Goal: Task Accomplishment & Management: Manage account settings

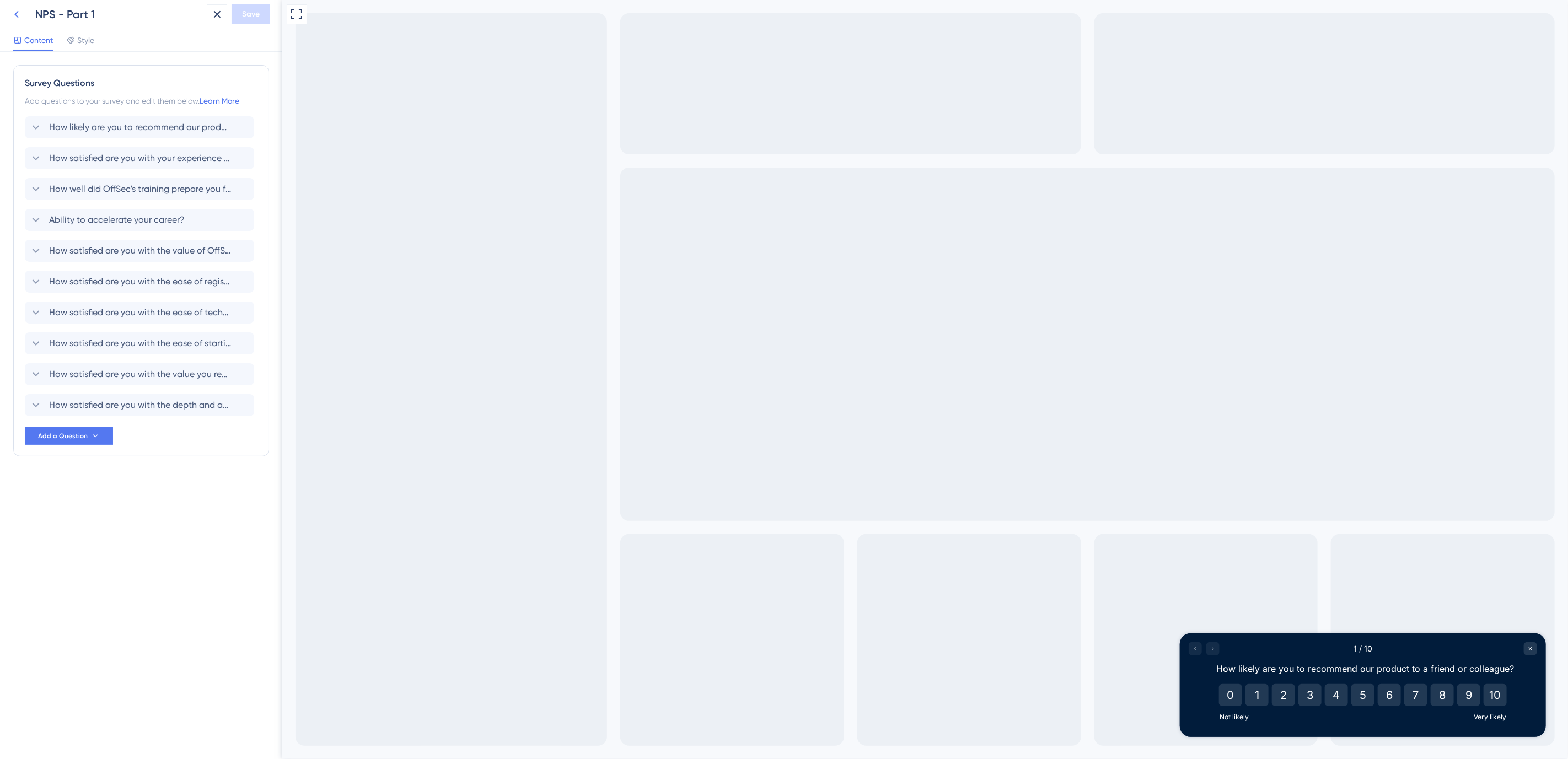
click at [14, 13] on icon at bounding box center [16, 14] width 13 height 13
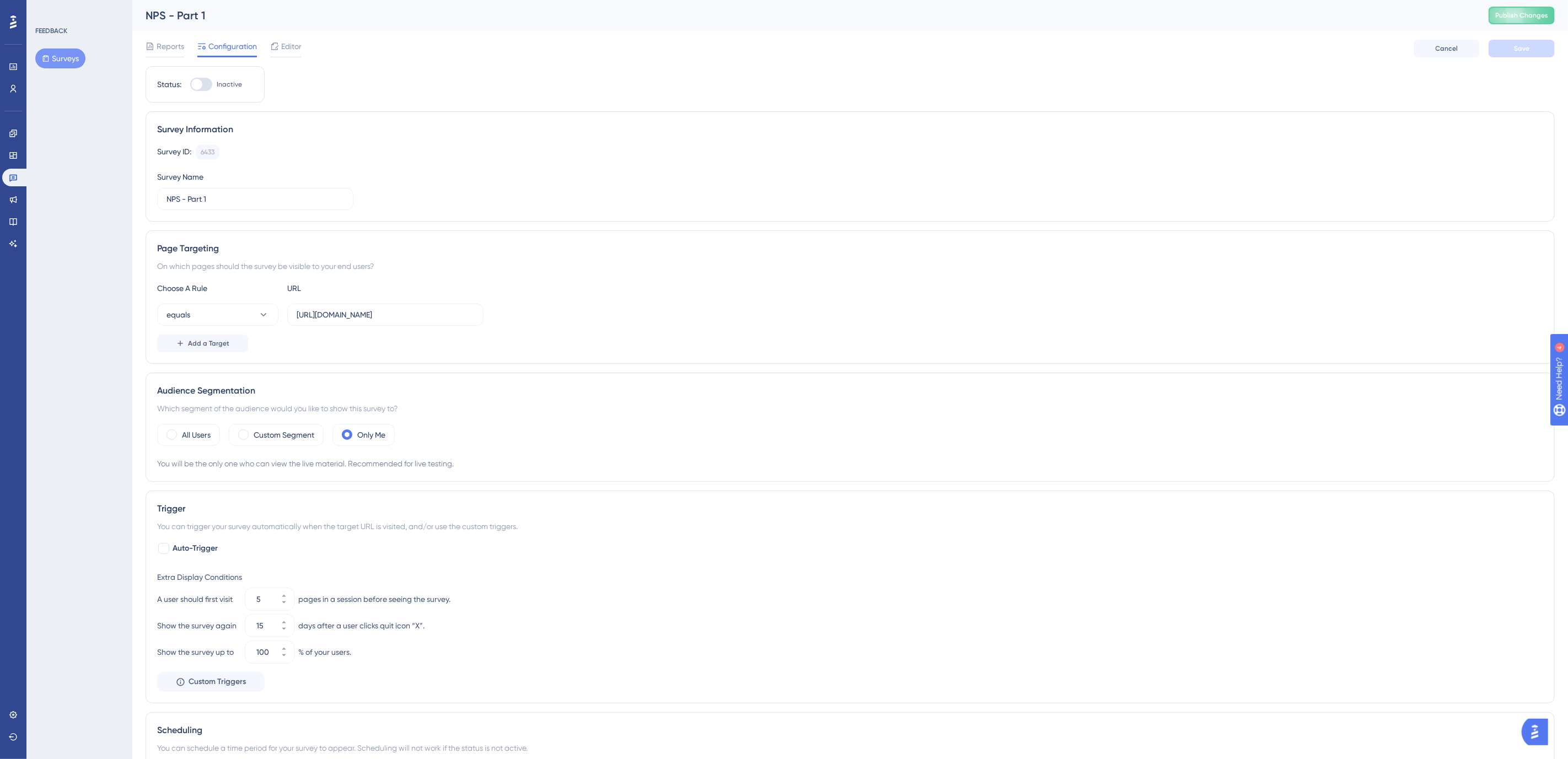
click at [201, 84] on div at bounding box center [196, 83] width 11 height 11
click at [191, 84] on input "Inactive" at bounding box center [190, 84] width 1 height 1
checkbox input "true"
click at [294, 47] on span "Editor" at bounding box center [291, 45] width 21 height 13
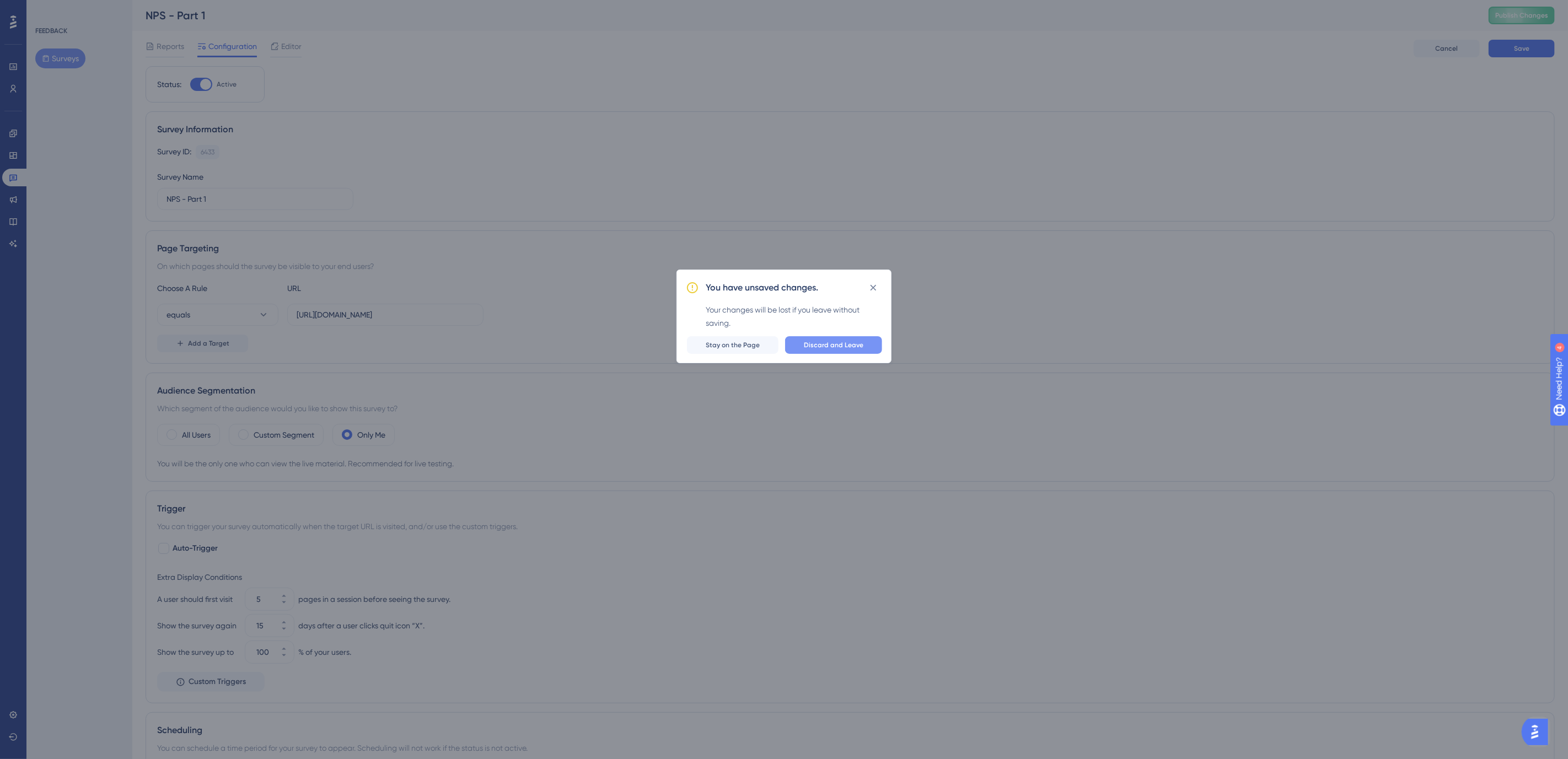
click at [835, 348] on span "Discard and Leave" at bounding box center [833, 345] width 60 height 9
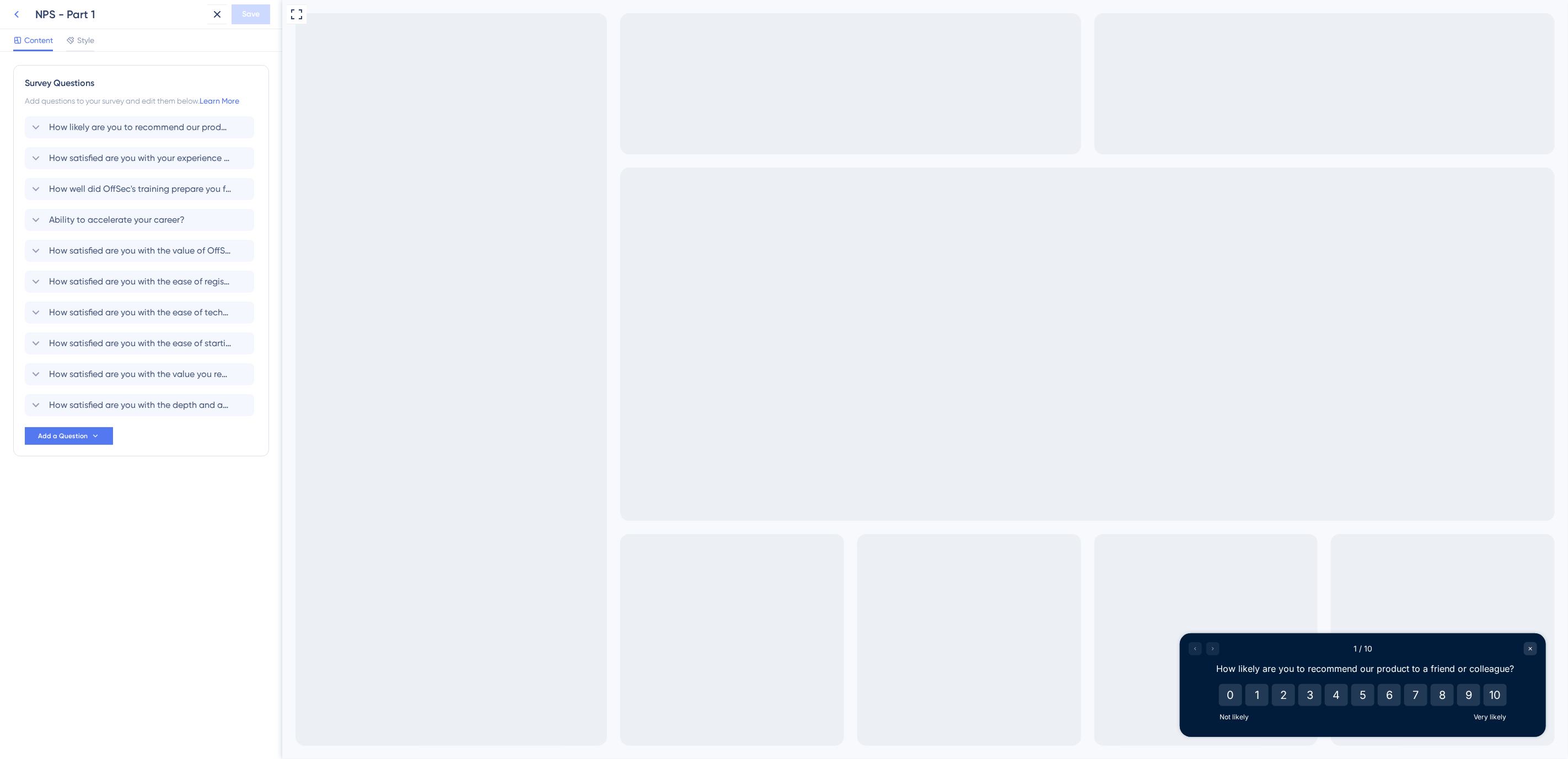
click at [15, 13] on icon at bounding box center [16, 14] width 13 height 13
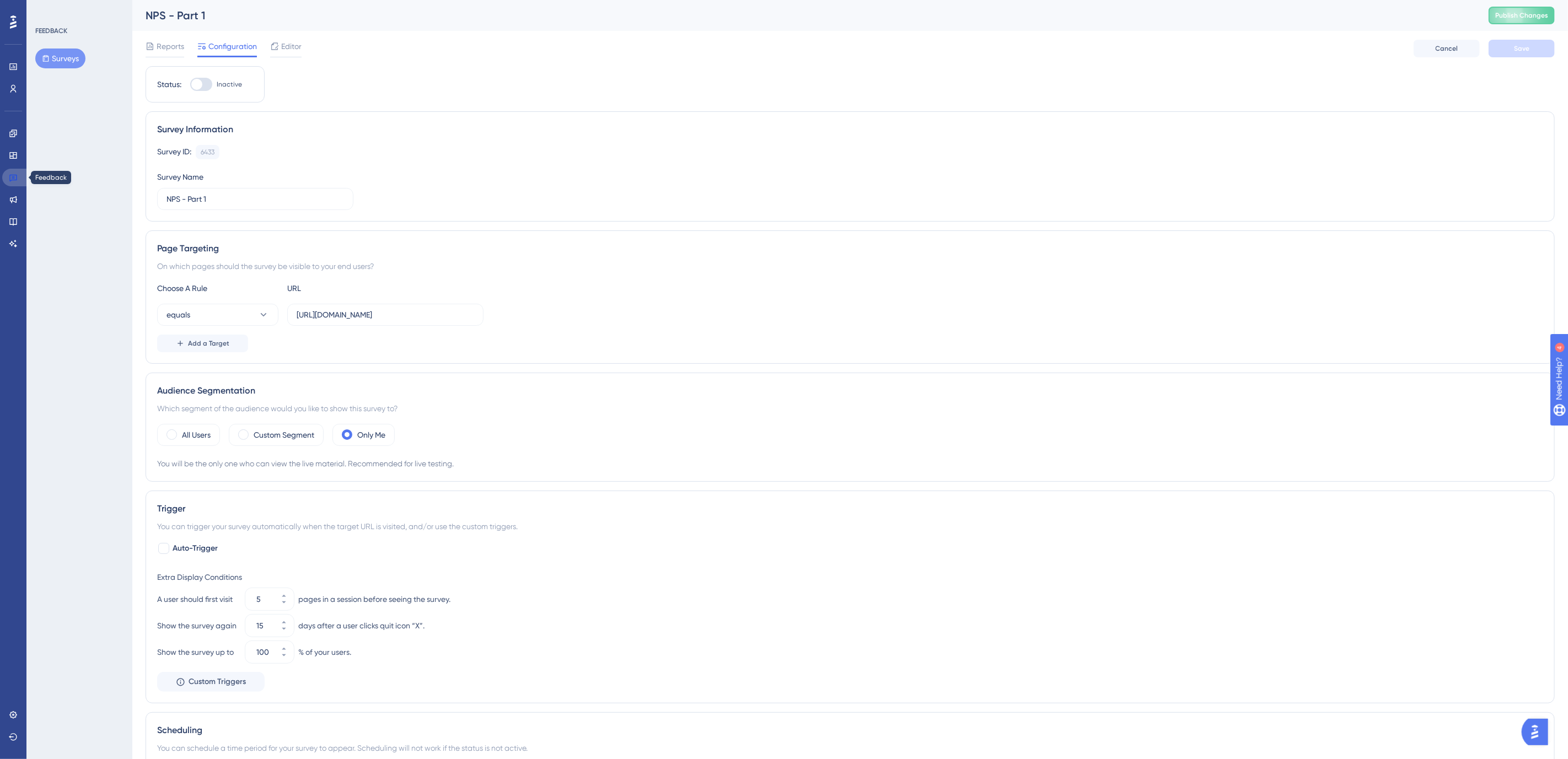
click at [4, 178] on link at bounding box center [15, 178] width 27 height 18
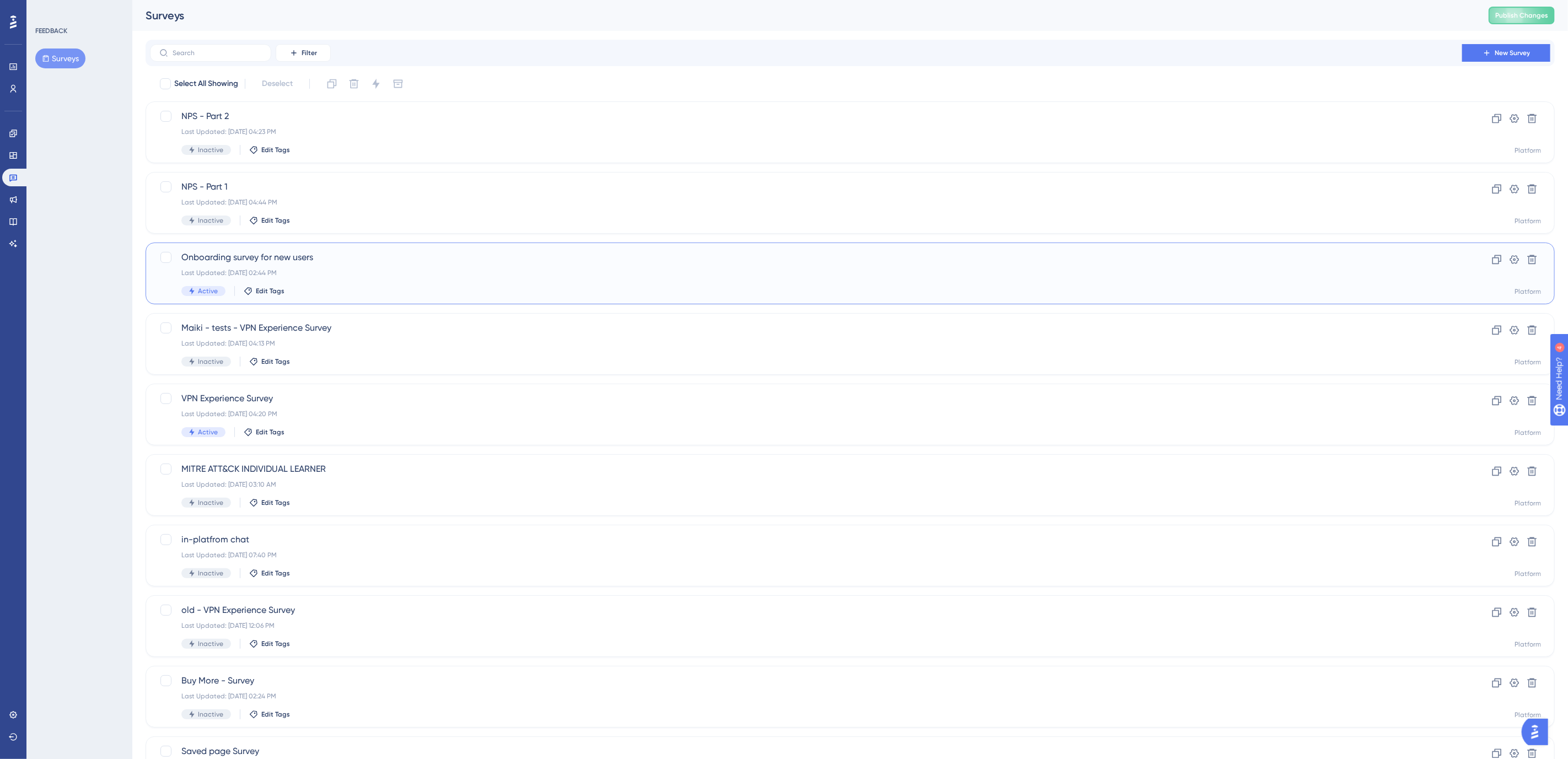
click at [308, 255] on span "Onboarding survey for new users" at bounding box center [807, 256] width 1250 height 13
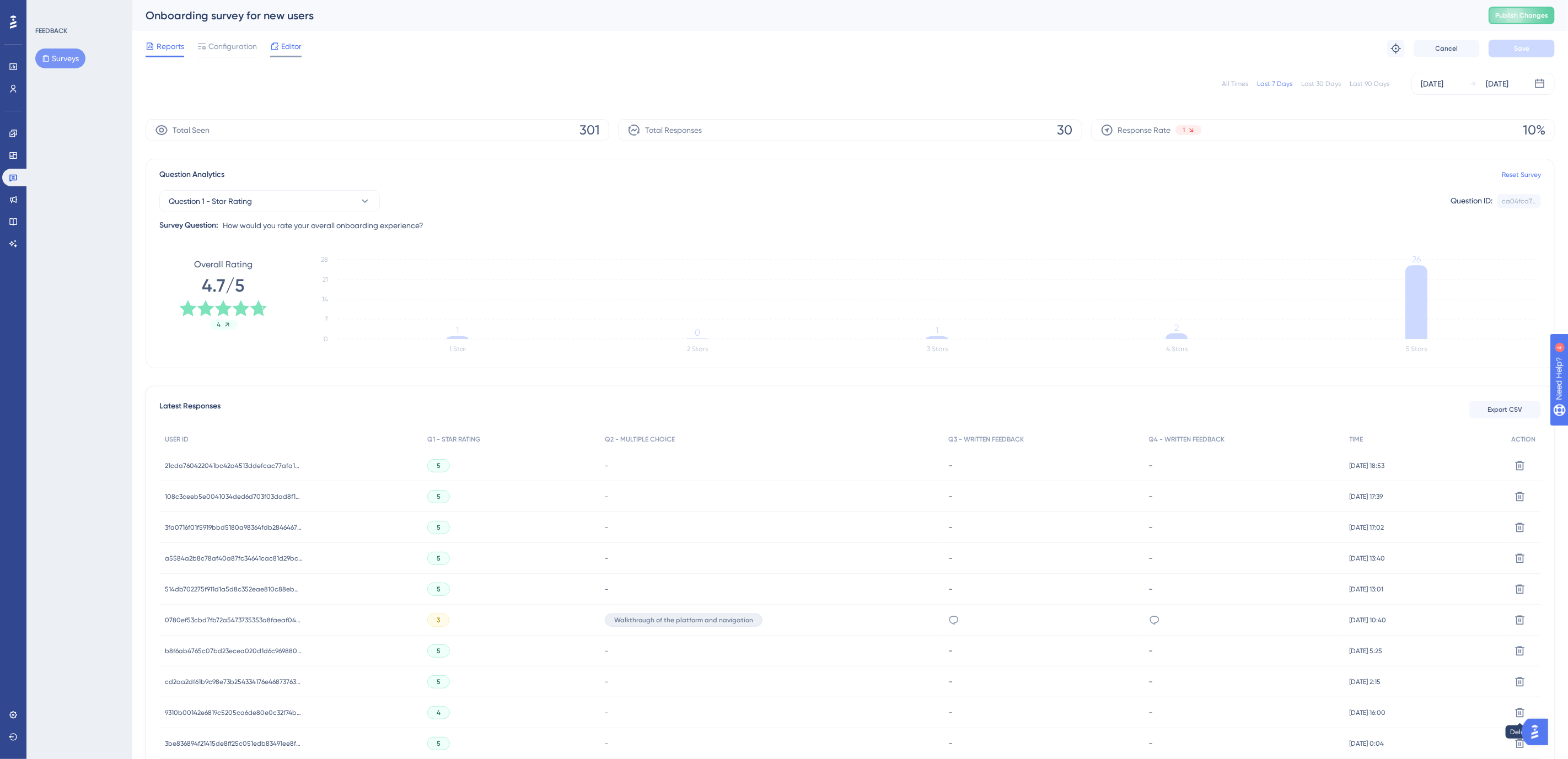
click at [285, 45] on span "Editor" at bounding box center [291, 45] width 21 height 13
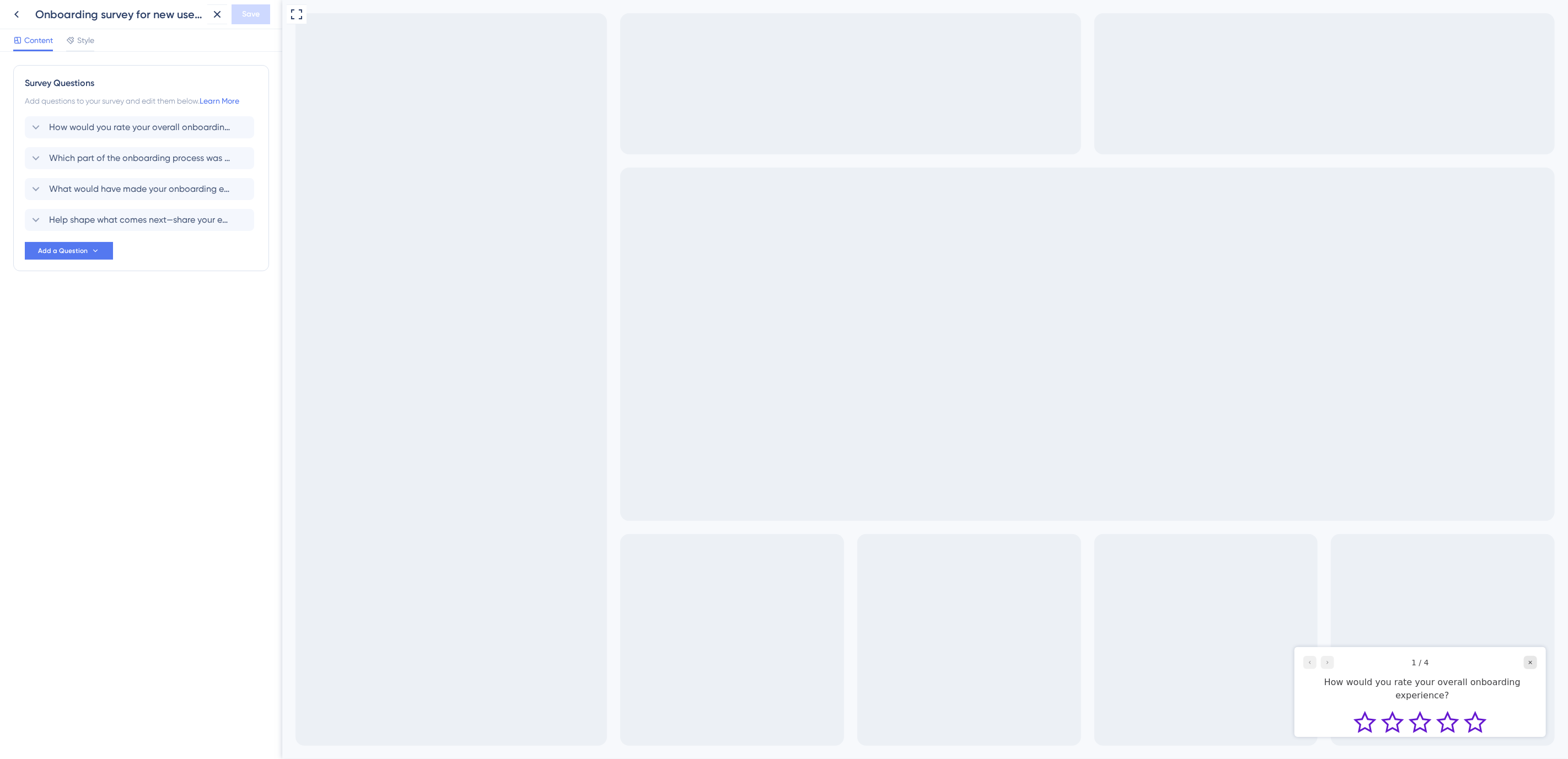
click at [1324, 658] on div at bounding box center [1317, 661] width 30 height 13
click at [1442, 710] on icon "Rate 4 star" at bounding box center [1447, 721] width 24 height 22
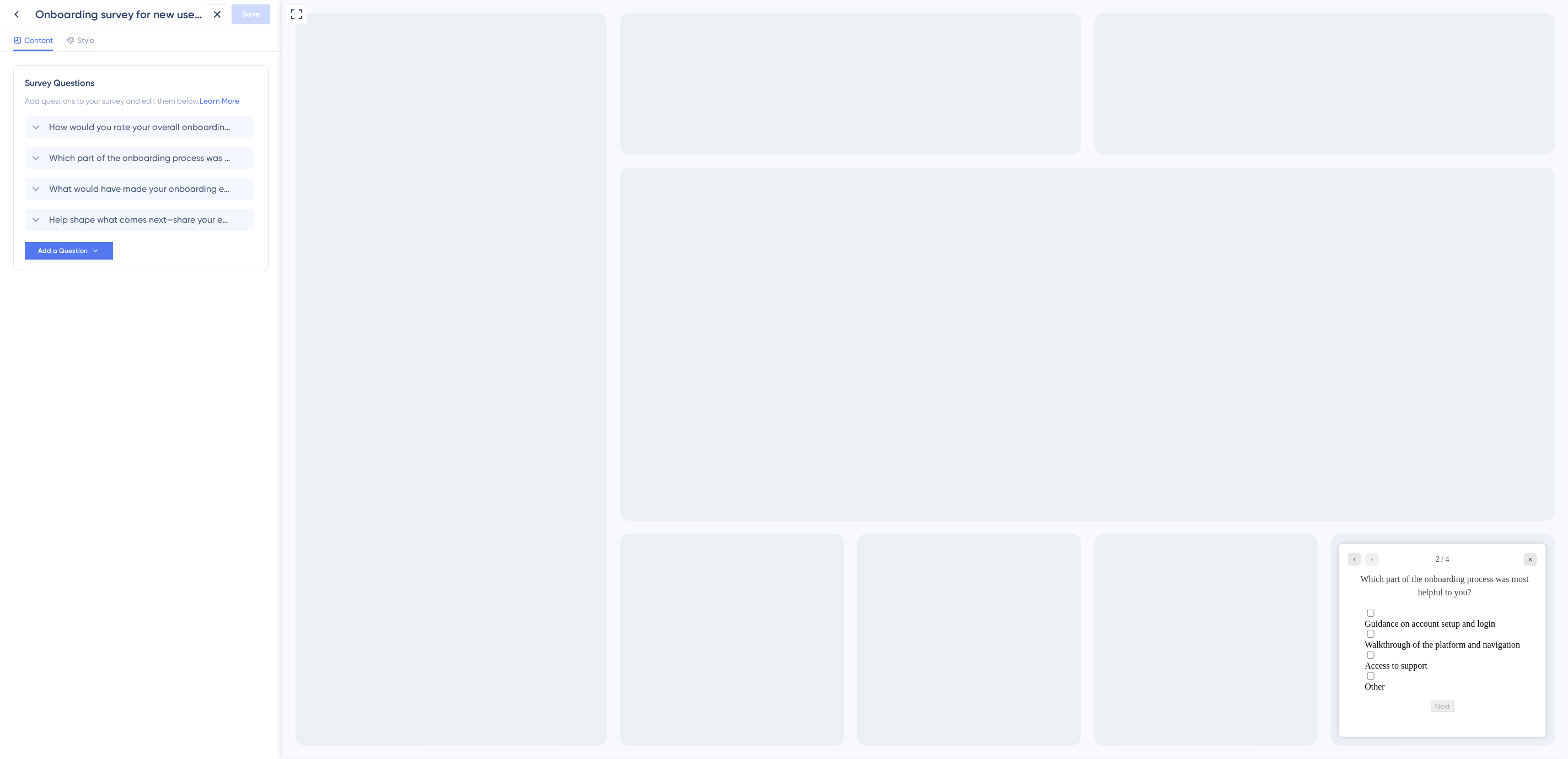
click at [1436, 619] on span "Guidance on account setup and login" at bounding box center [1429, 623] width 131 height 10
checkbox input "true"
click at [1438, 711] on button "Next" at bounding box center [1442, 717] width 24 height 12
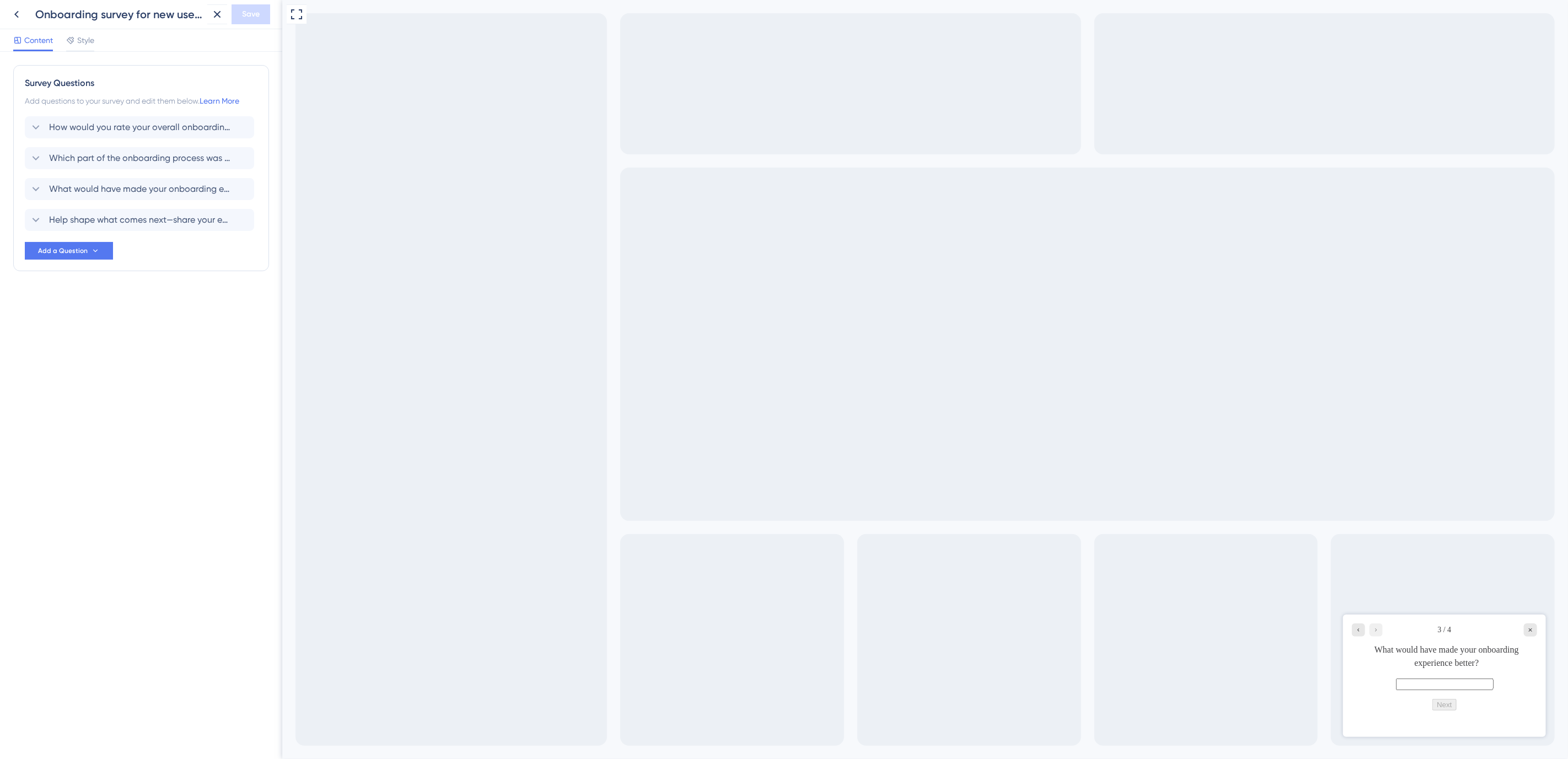
click at [1439, 689] on input "text" at bounding box center [1444, 683] width 97 height 12
type input "free text"
click at [1455, 710] on button "Next" at bounding box center [1444, 704] width 24 height 12
click at [13, 8] on icon at bounding box center [16, 14] width 13 height 13
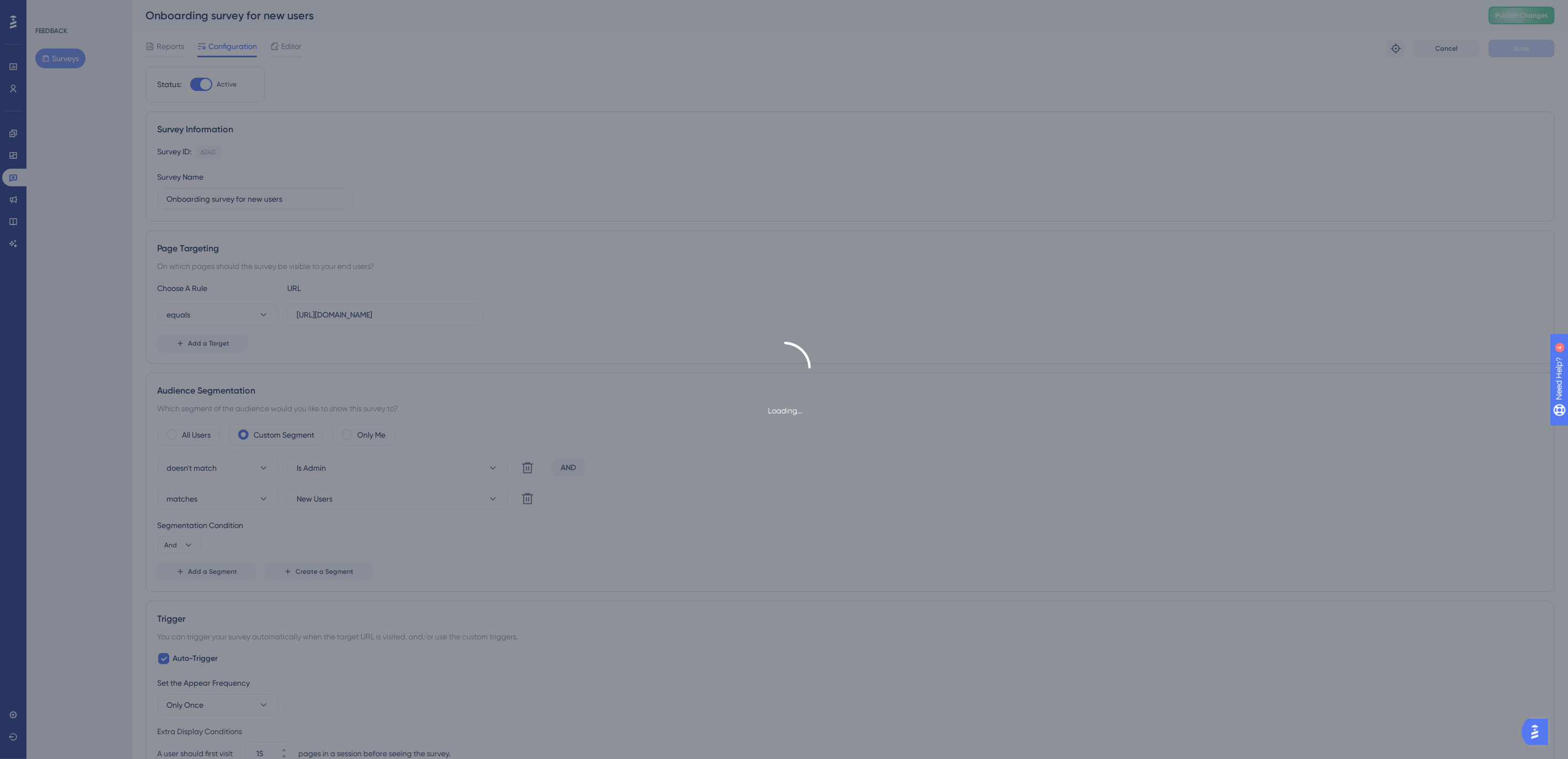
click at [163, 44] on div "Loading..." at bounding box center [784, 379] width 1568 height 759
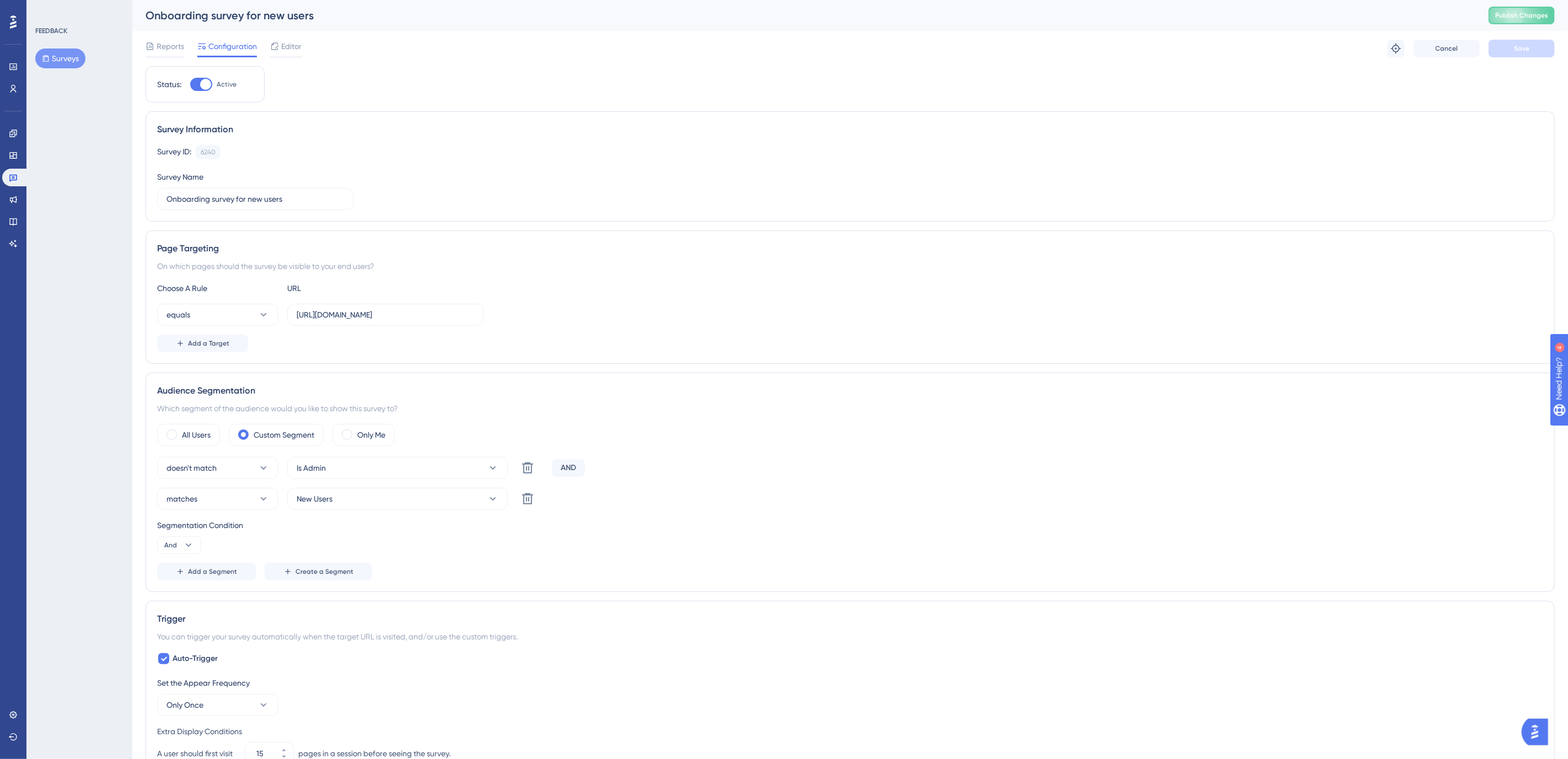
click at [163, 44] on span "Reports" at bounding box center [170, 45] width 28 height 13
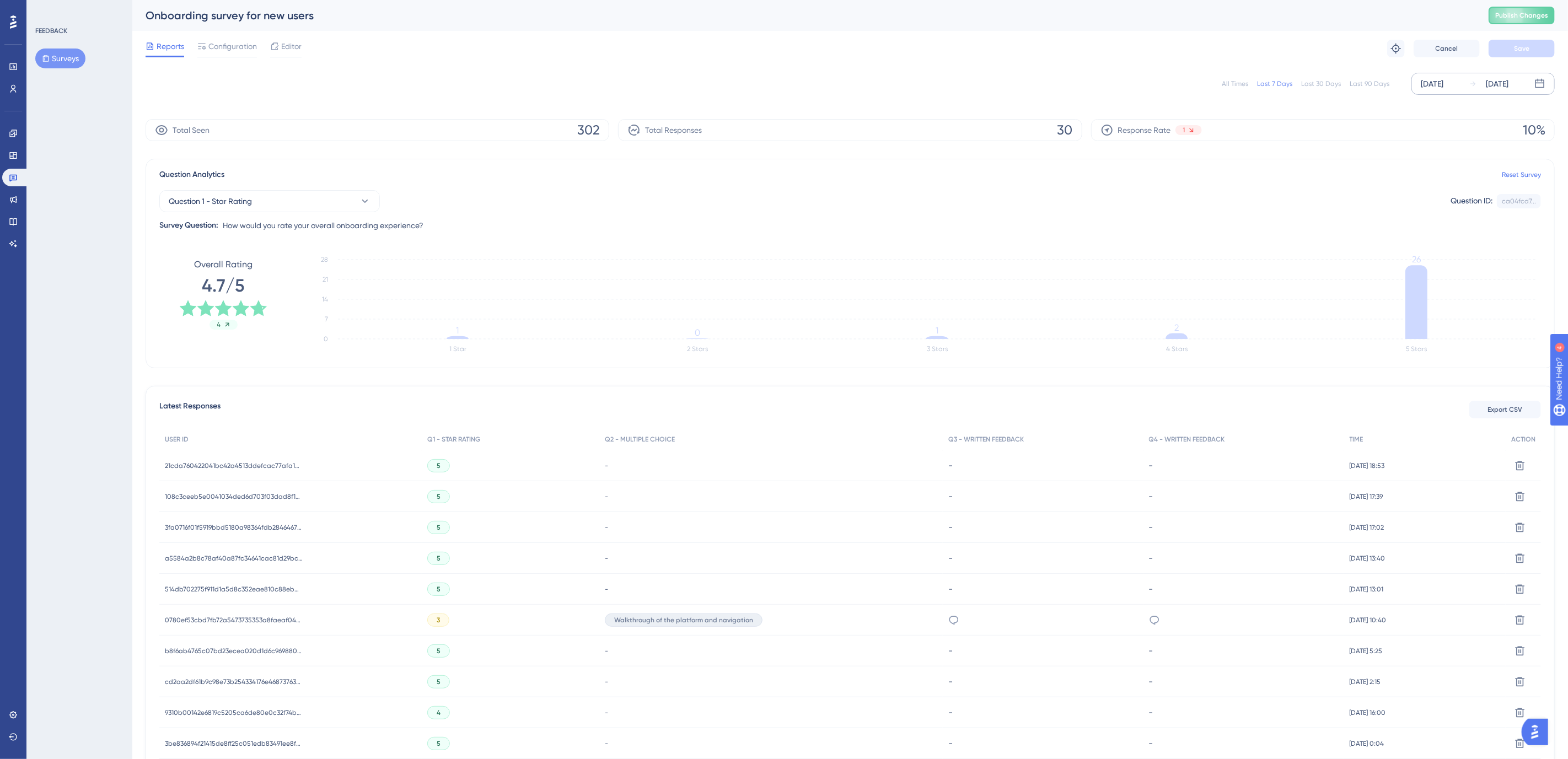
click at [1509, 82] on div "[DATE]" at bounding box center [1497, 83] width 23 height 13
click at [1204, 169] on button "01" at bounding box center [1205, 171] width 19 height 19
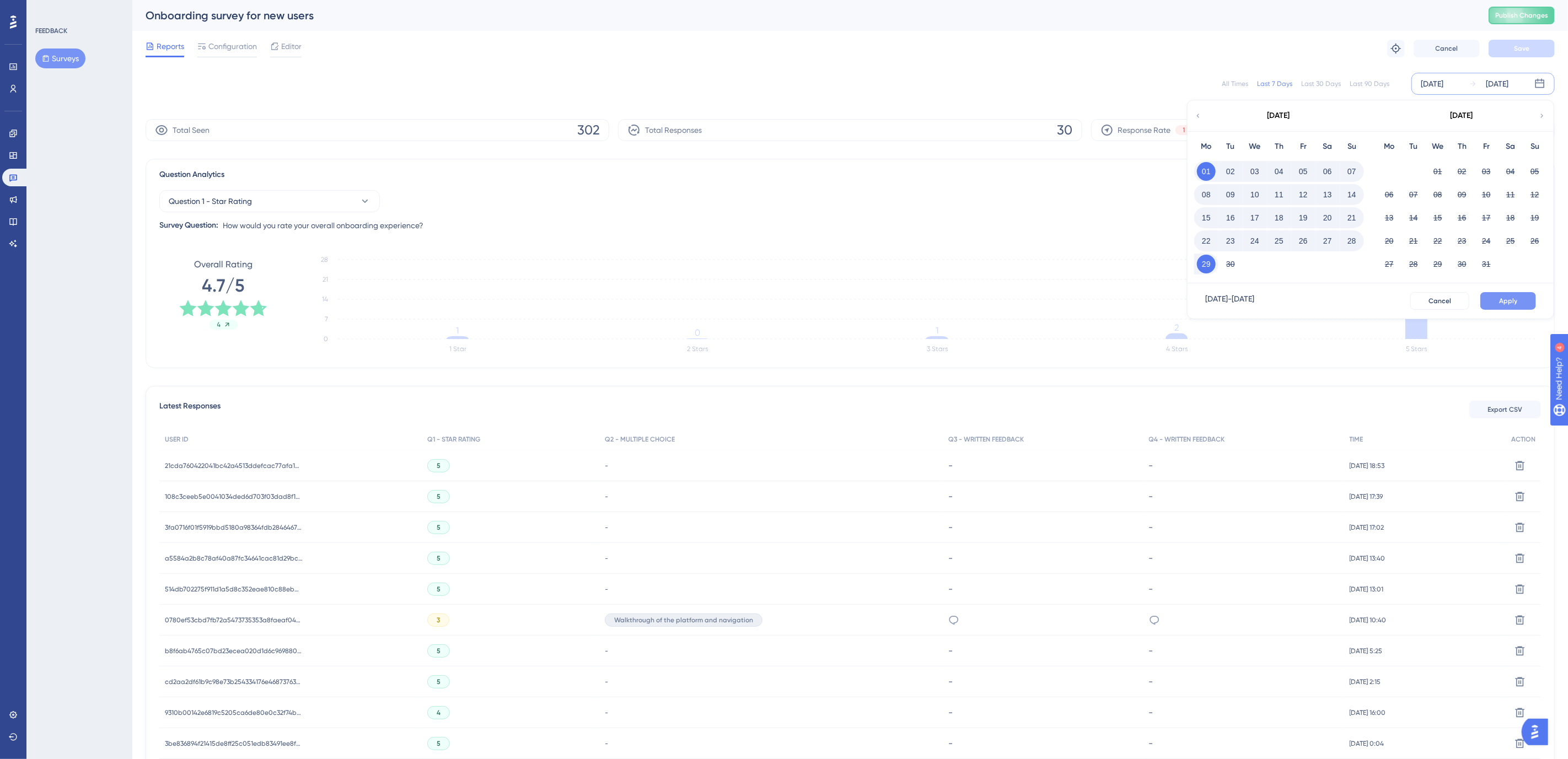
click at [1502, 298] on span "Apply" at bounding box center [1508, 300] width 19 height 9
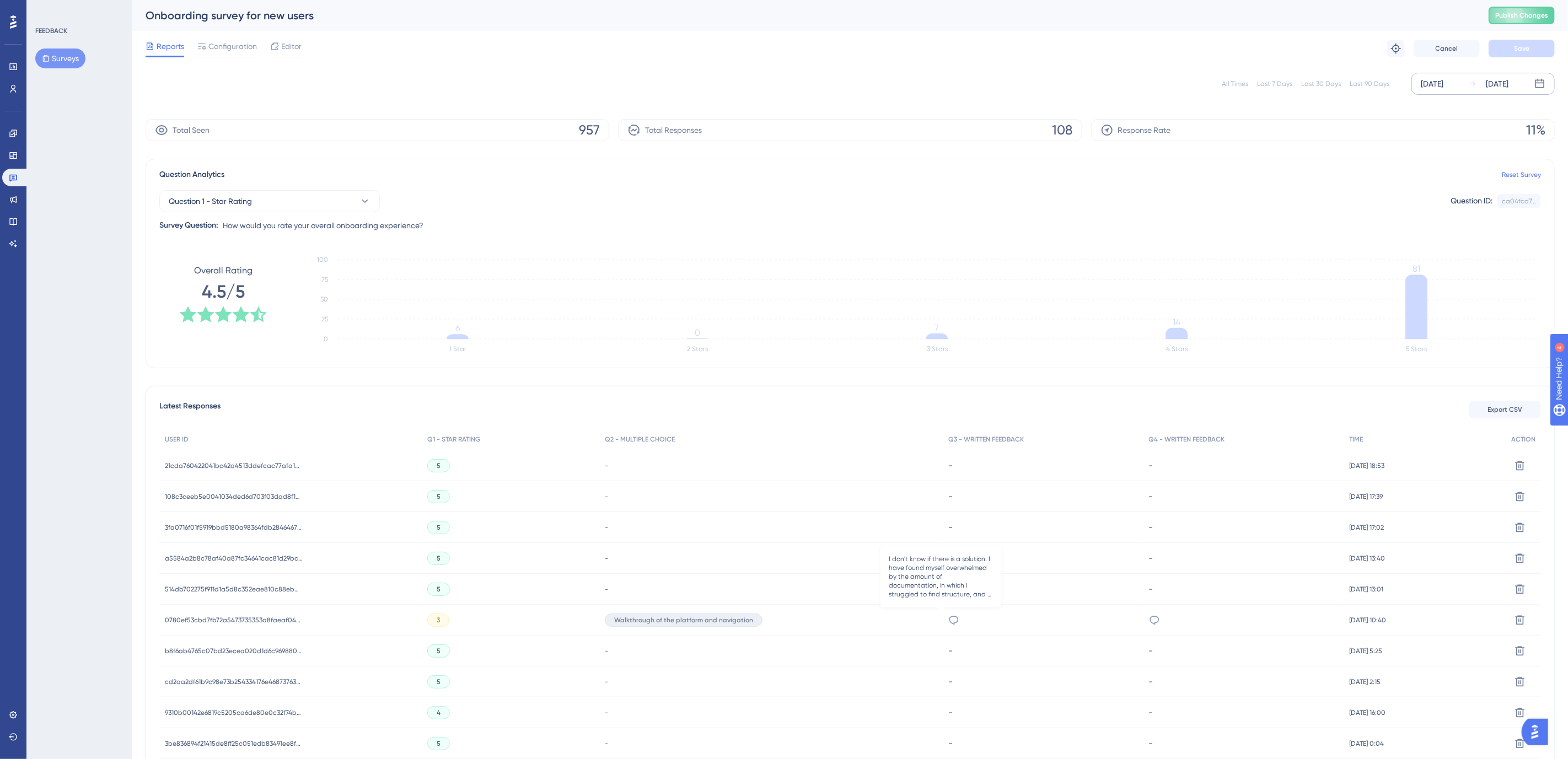
click at [948, 615] on icon at bounding box center [953, 620] width 11 height 11
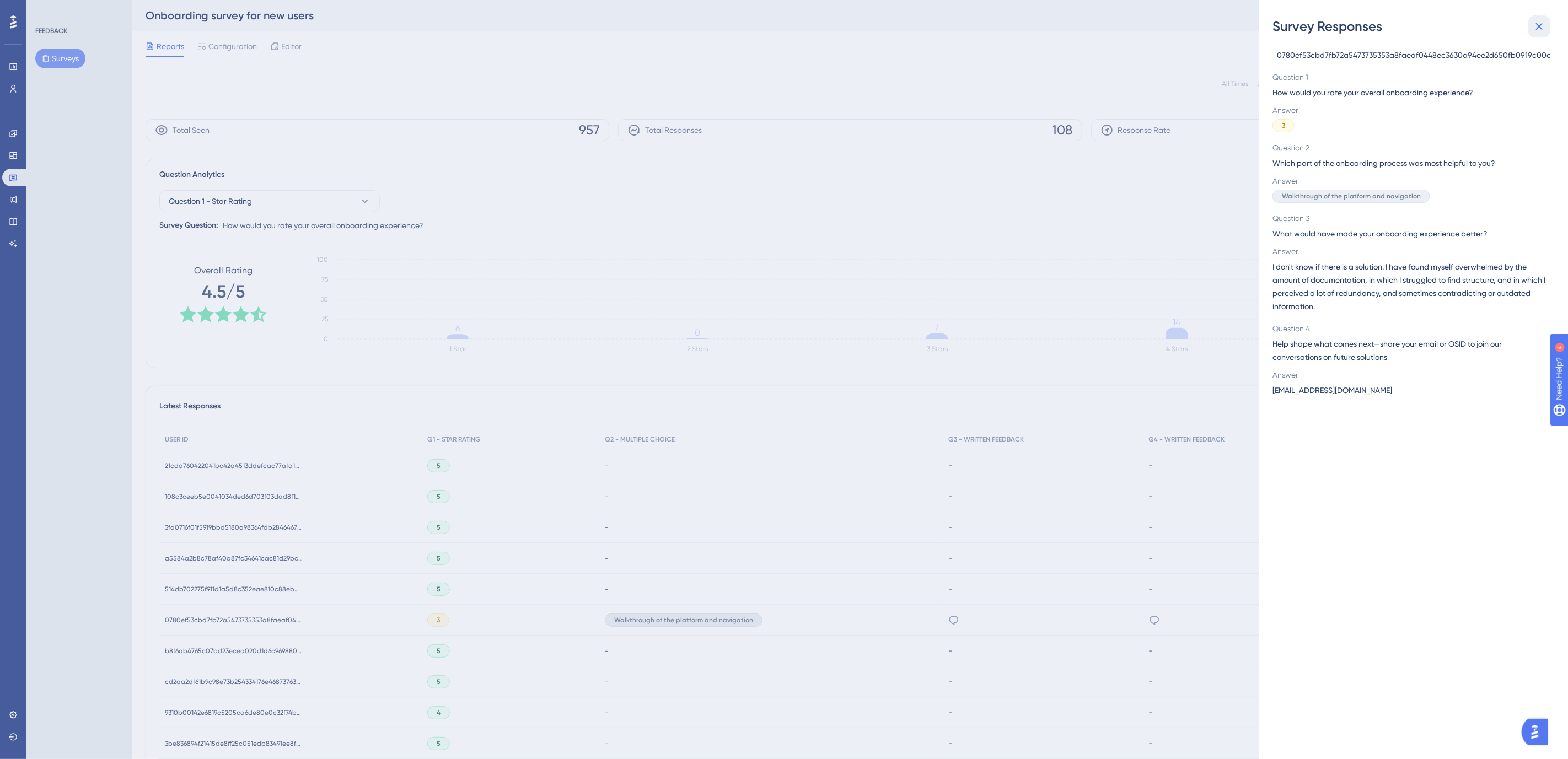
click at [1535, 27] on icon at bounding box center [1539, 26] width 13 height 13
